Goal: Obtain resource: Download file/media

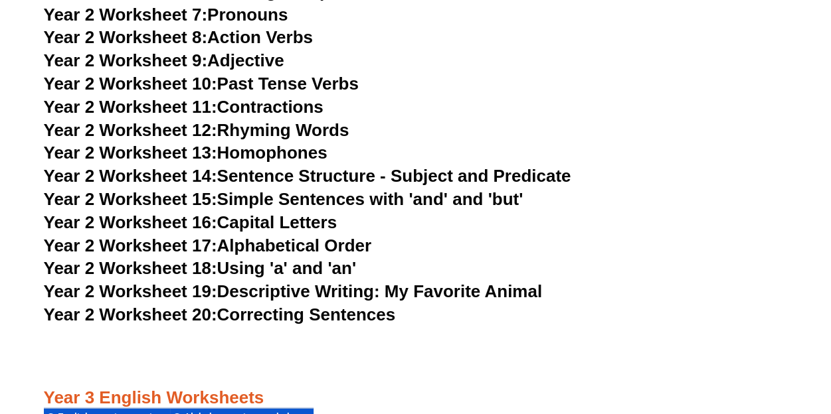
scroll to position [3863, 0]
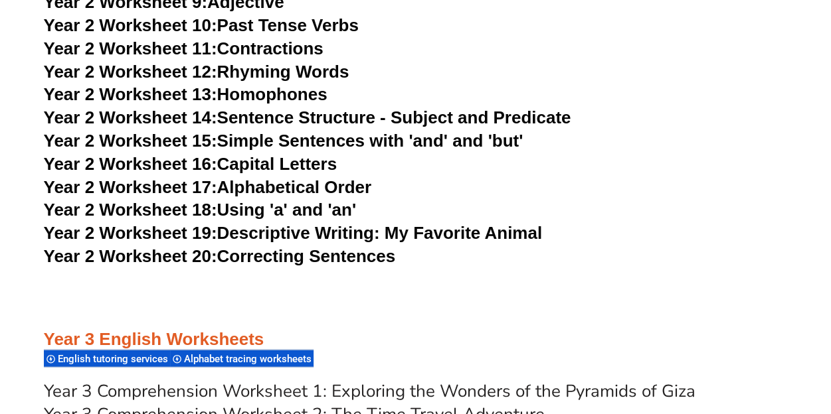
click at [758, 147] on h3 "Year 2 Worksheet 15: Simple Sentences with 'and' and 'but'" at bounding box center [416, 141] width 744 height 23
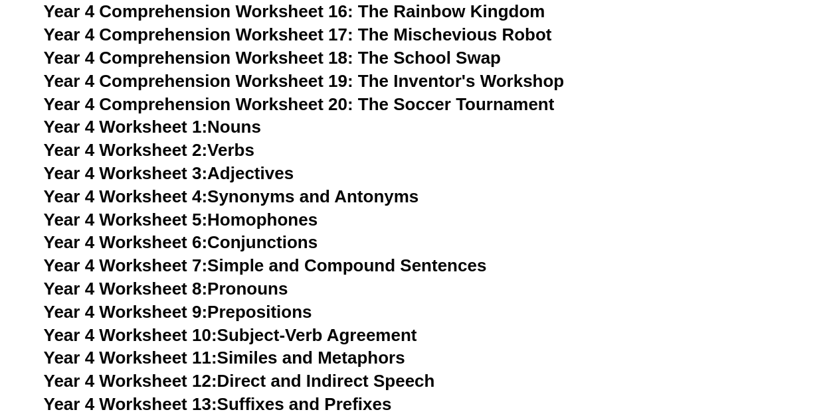
scroll to position [5669, 0]
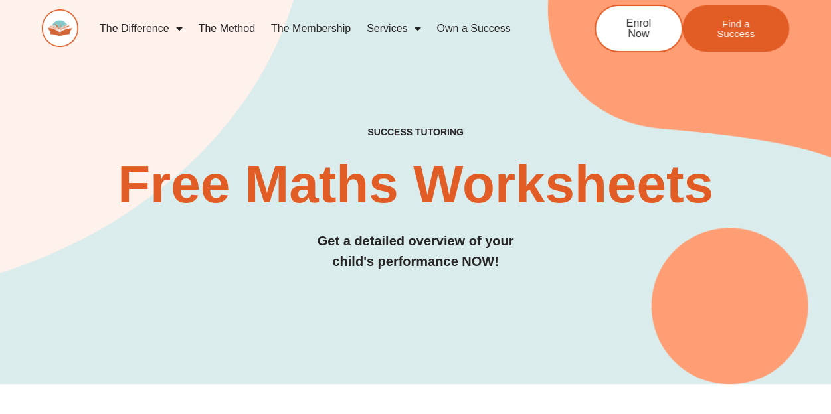
click at [746, 196] on h2 "Free Maths Worksheets​" at bounding box center [416, 184] width 748 height 53
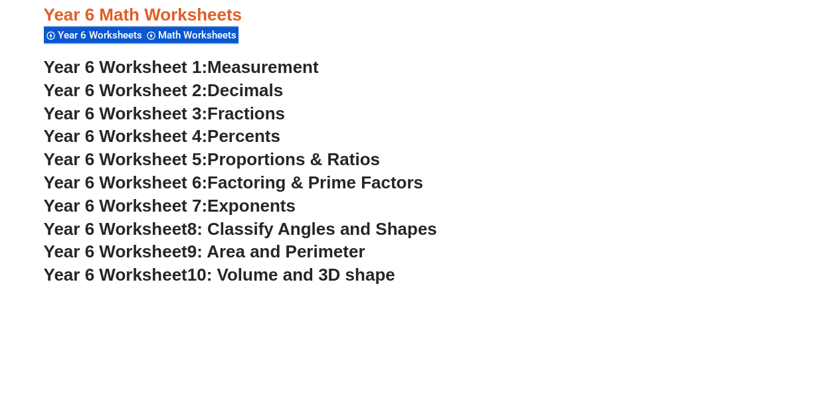
scroll to position [3081, 0]
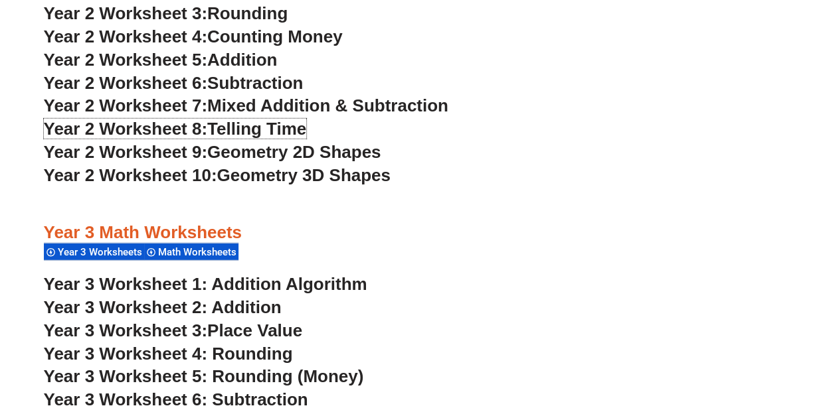
scroll to position [1709, 0]
